Goal: Transaction & Acquisition: Purchase product/service

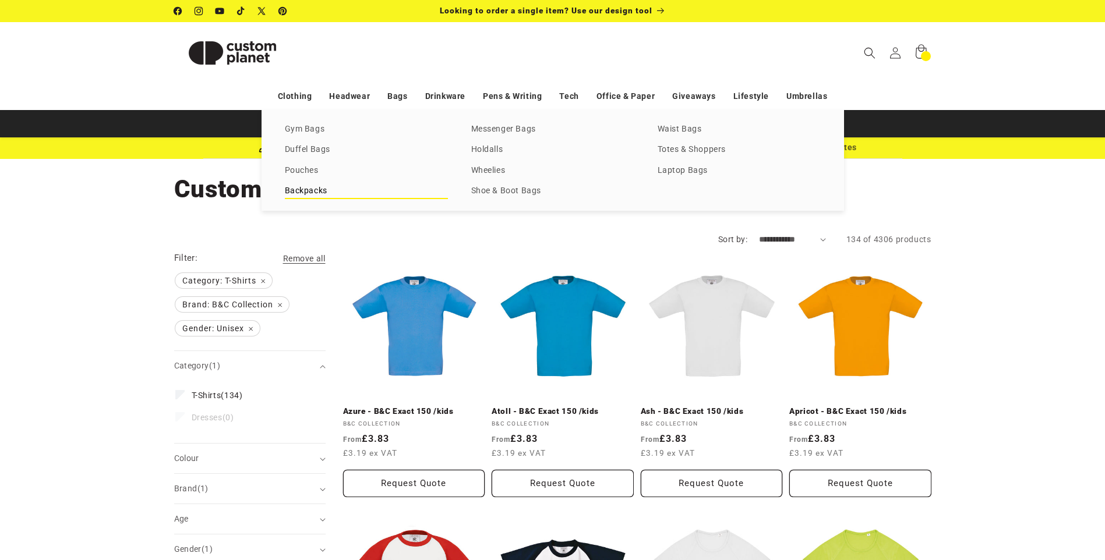
click at [301, 194] on link "Backpacks" at bounding box center [366, 191] width 163 height 16
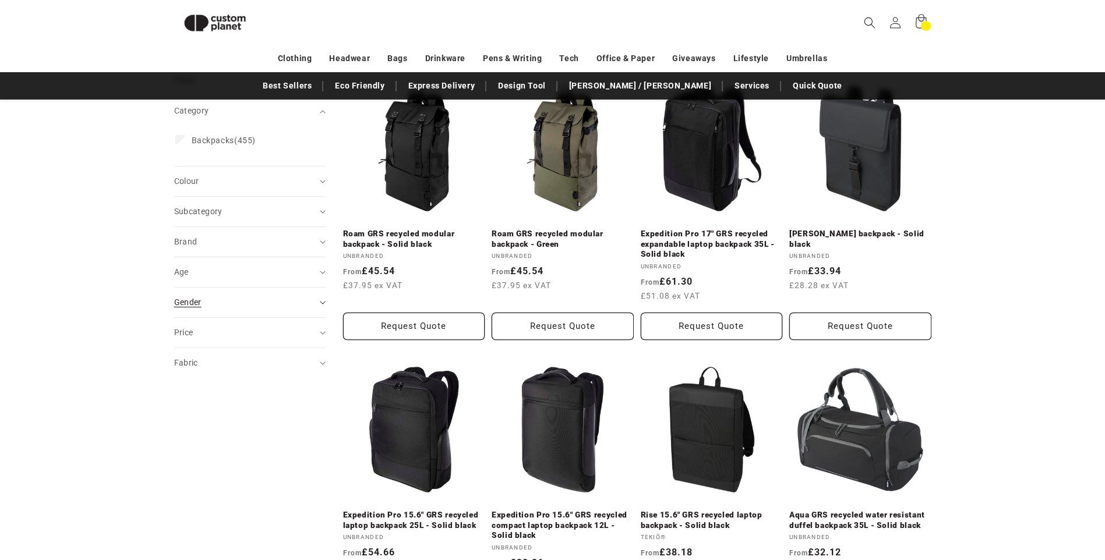
scroll to position [159, 0]
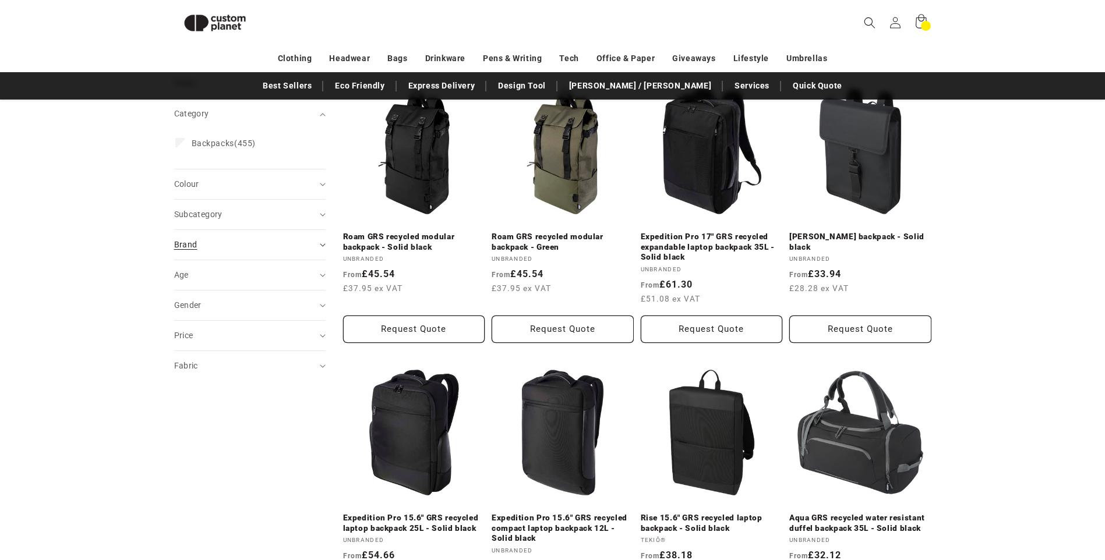
click at [310, 247] on div "Brand (0)" at bounding box center [244, 245] width 141 height 12
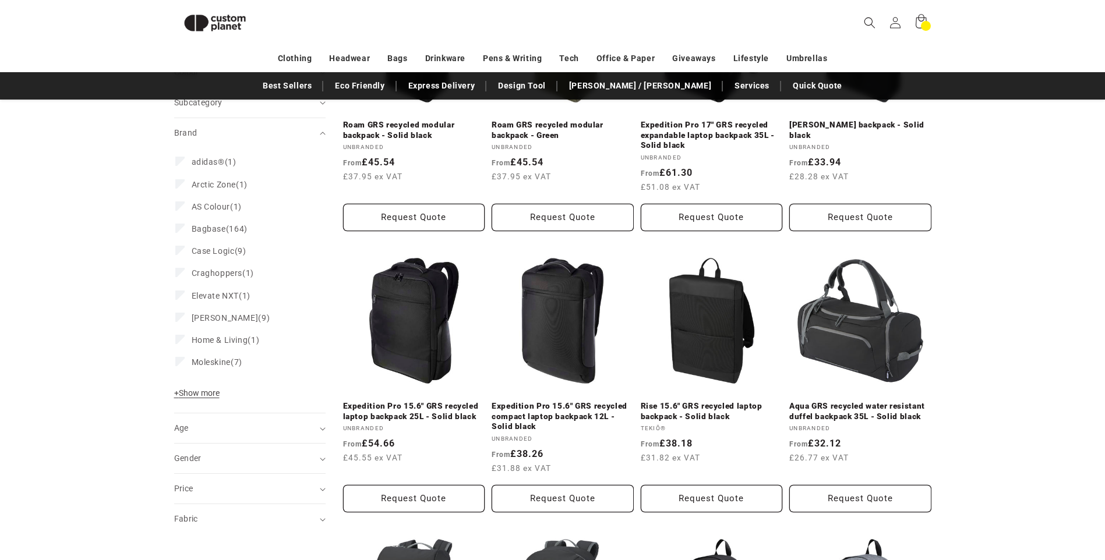
scroll to position [275, 0]
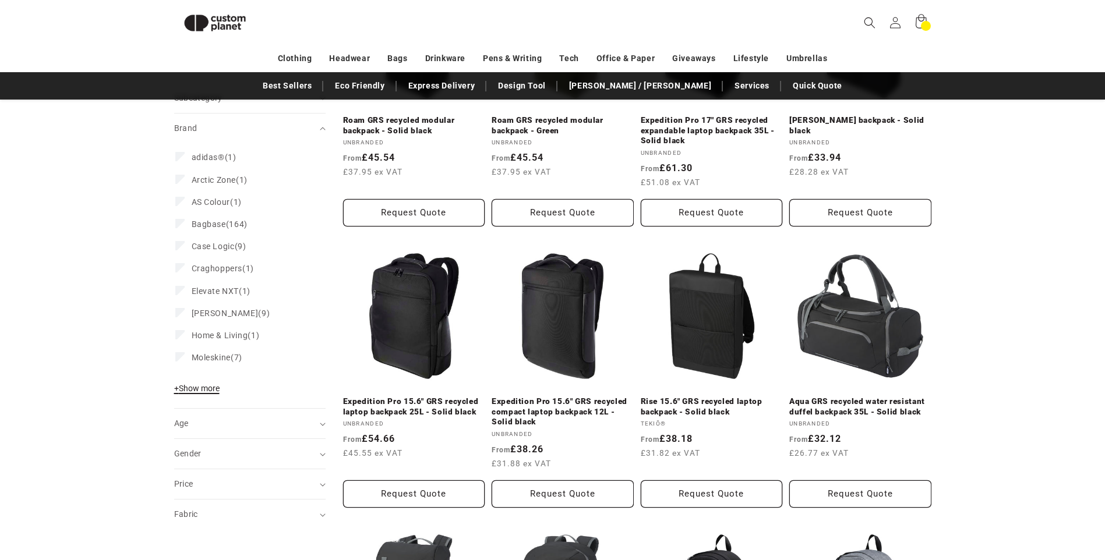
drag, startPoint x: 193, startPoint y: 384, endPoint x: 178, endPoint y: 393, distance: 17.8
click at [193, 384] on span "+ Show more" at bounding box center [196, 388] width 45 height 9
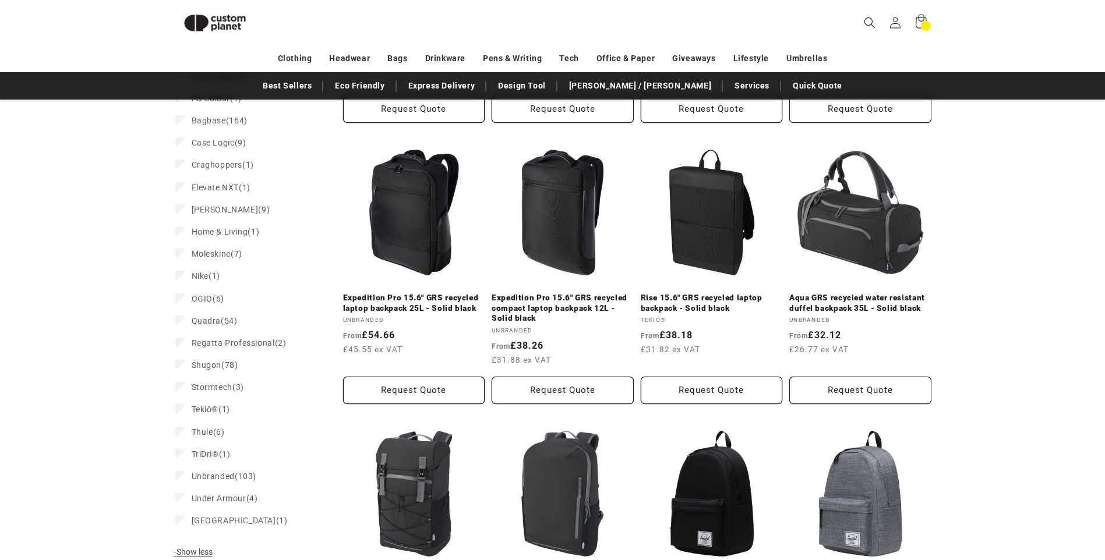
scroll to position [392, 0]
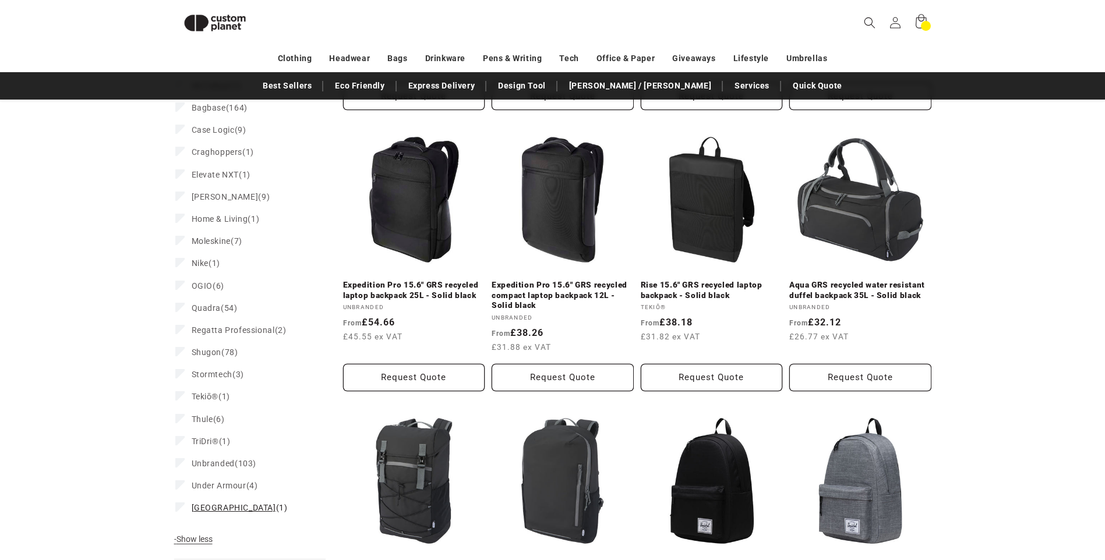
click at [197, 507] on span "Westford Mill" at bounding box center [234, 507] width 84 height 9
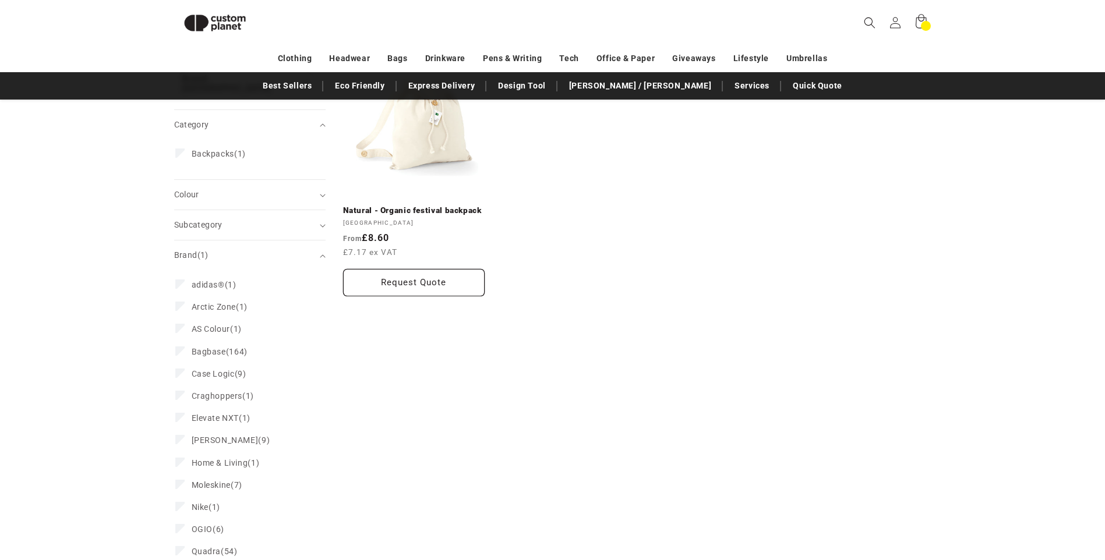
scroll to position [69, 0]
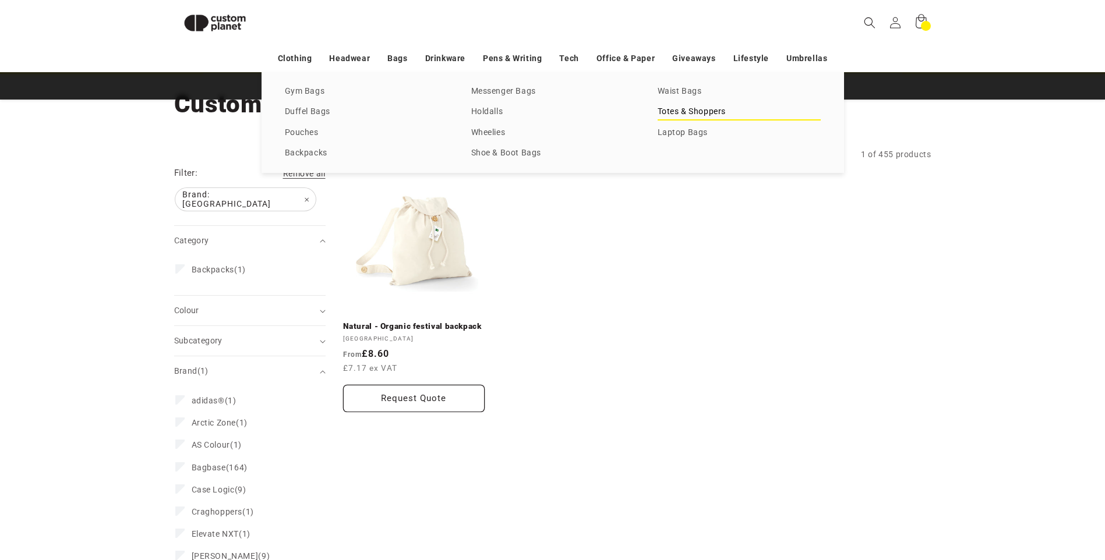
click at [685, 109] on link "Totes & Shoppers" at bounding box center [738, 112] width 163 height 16
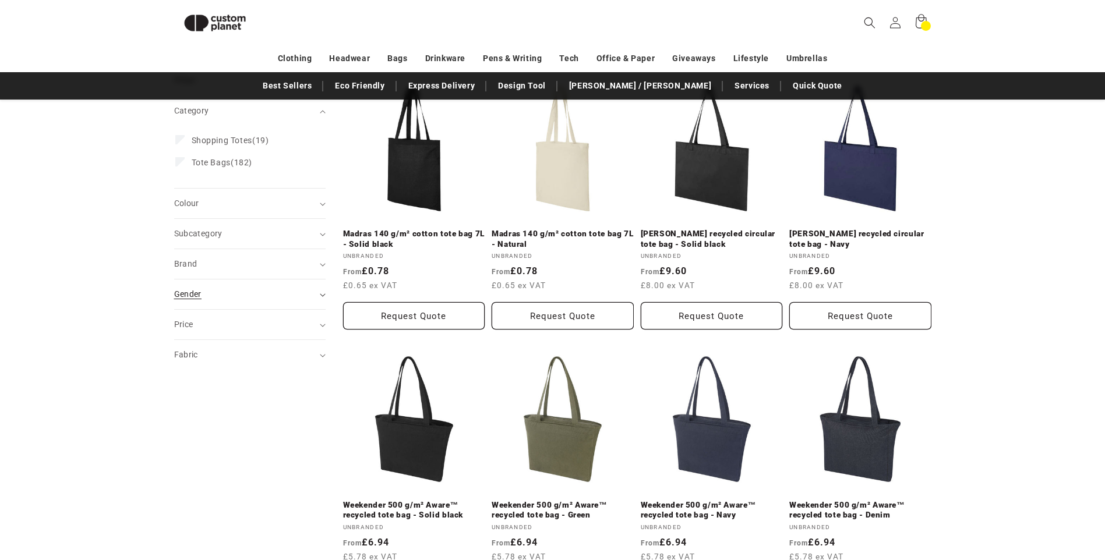
scroll to position [159, 0]
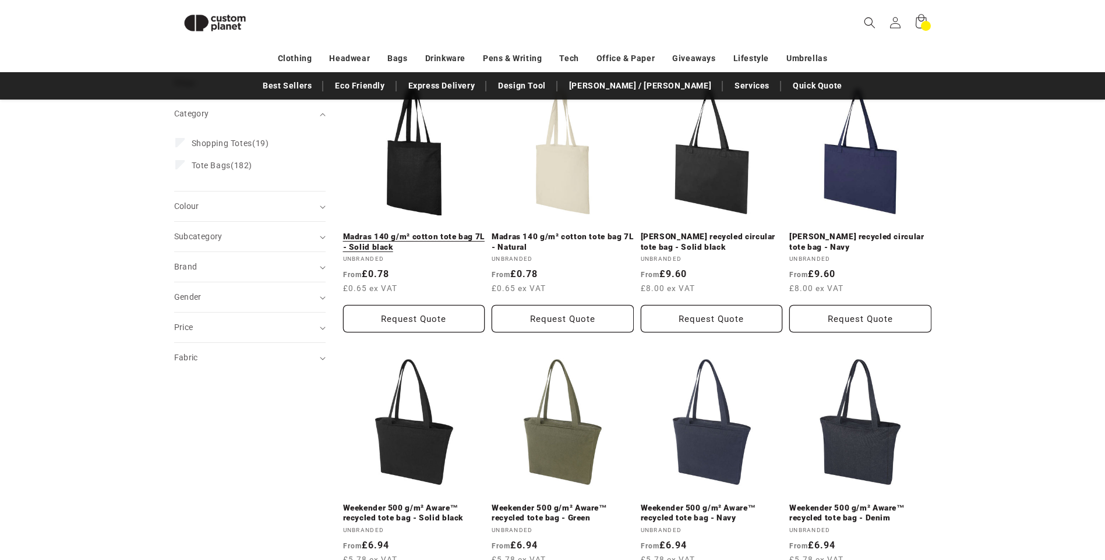
click at [397, 232] on link "Madras 140 g/m² cotton tote bag 7L - Solid black" at bounding box center [414, 242] width 142 height 20
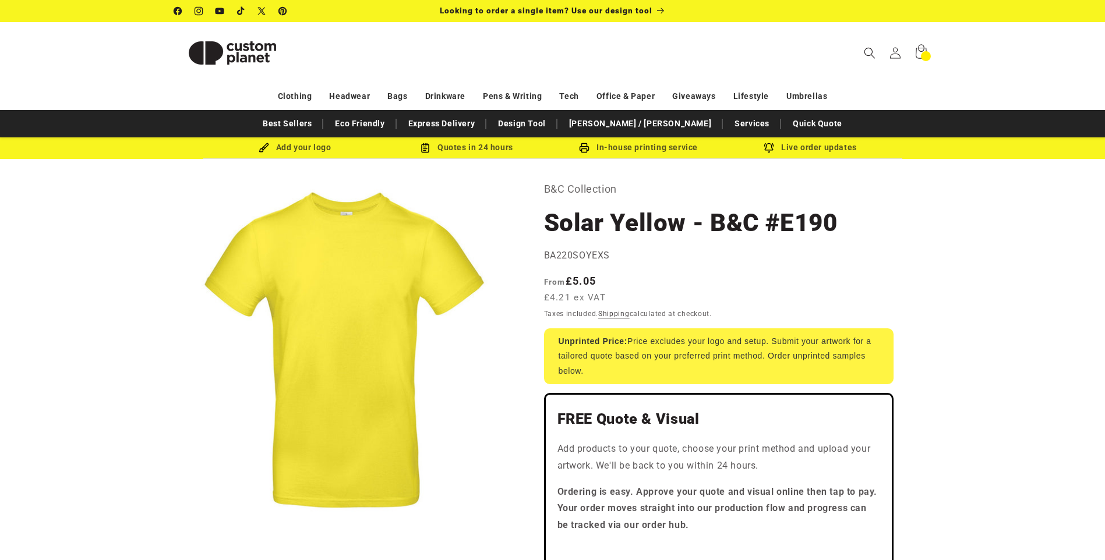
select select "***"
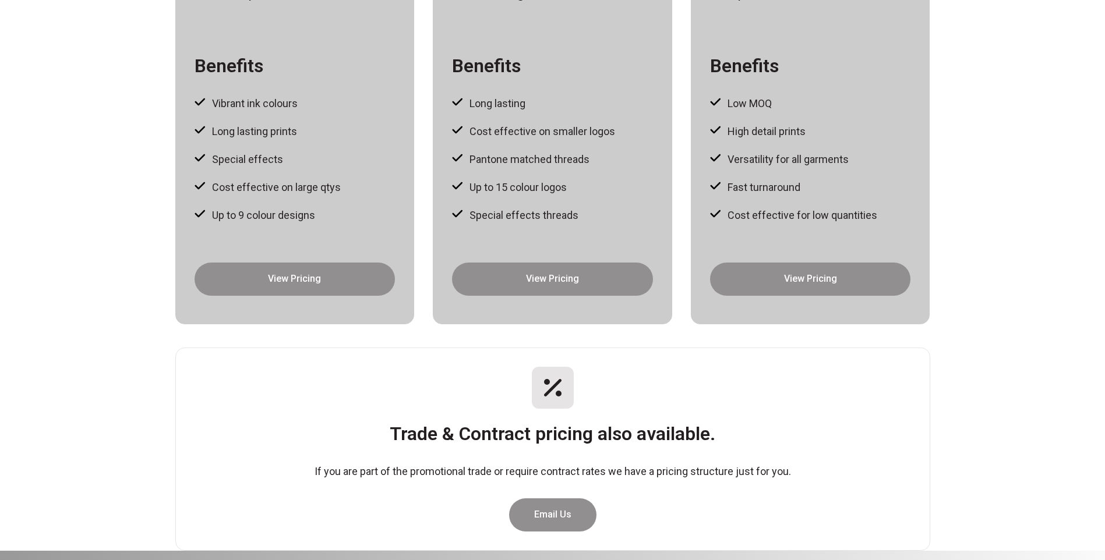
scroll to position [233, 0]
